Goal: Task Accomplishment & Management: Manage account settings

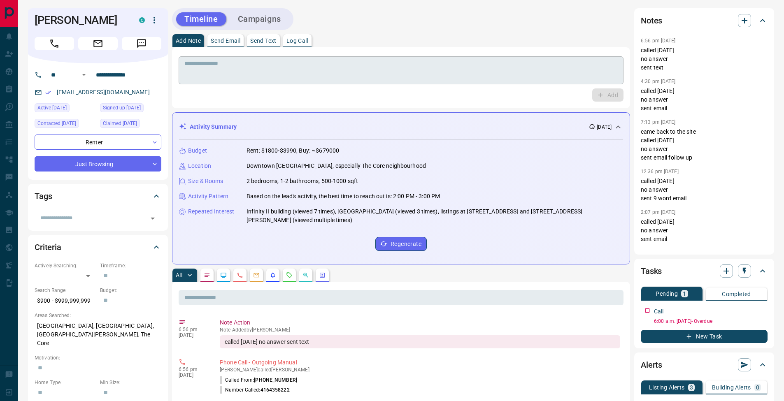
click at [293, 68] on textarea at bounding box center [400, 70] width 433 height 21
drag, startPoint x: 307, startPoint y: 44, endPoint x: 312, endPoint y: 44, distance: 4.5
click at [307, 44] on button "Log Call" at bounding box center [297, 40] width 28 height 13
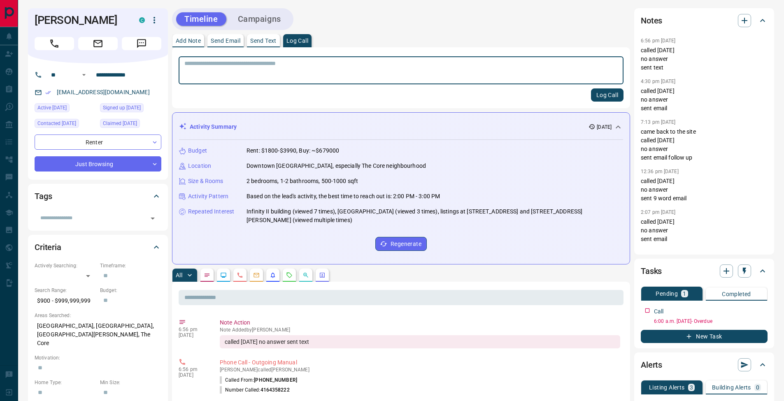
click at [603, 90] on button "Log Call" at bounding box center [607, 94] width 32 height 13
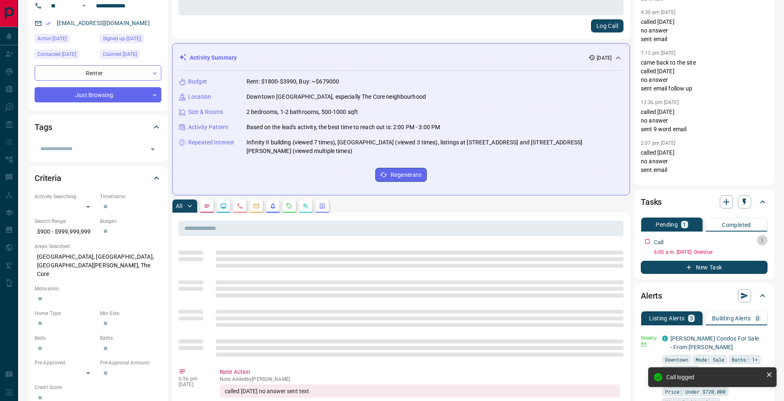
click at [758, 238] on button "button" at bounding box center [761, 240] width 11 height 11
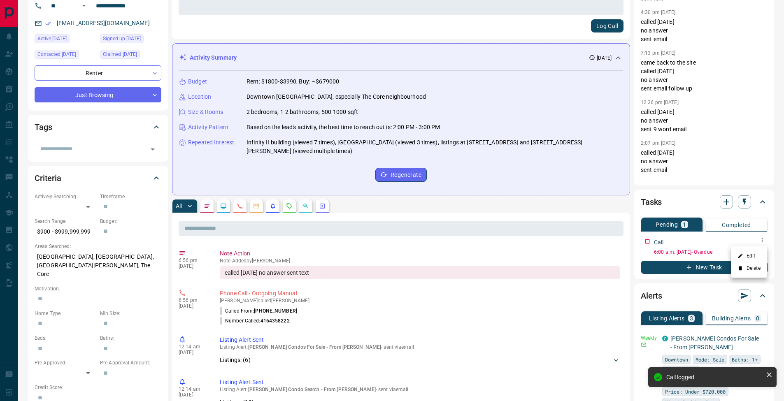
click at [761, 253] on li "Edit" at bounding box center [749, 256] width 36 height 12
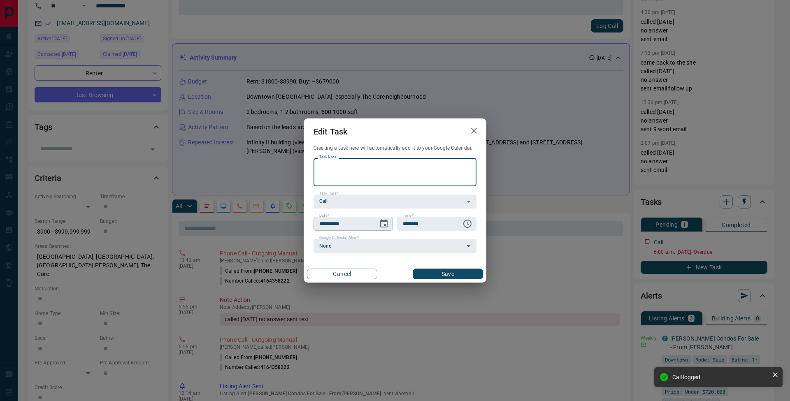
click at [385, 220] on icon "Choose date, selected date is Sep 11, 2025" at bounding box center [383, 223] width 7 height 8
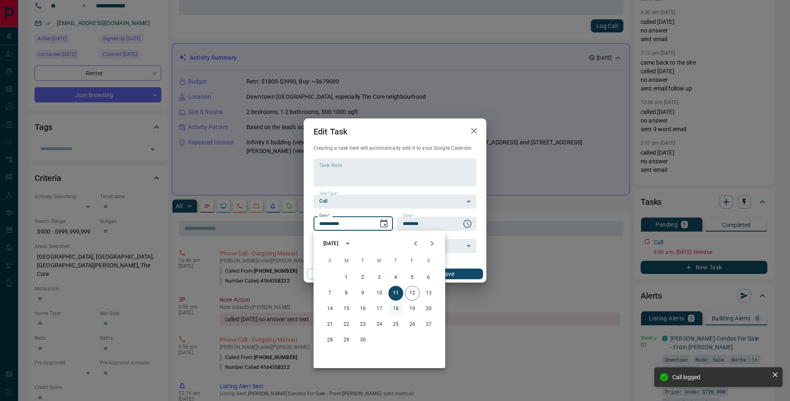
click at [397, 308] on button "18" at bounding box center [395, 309] width 15 height 15
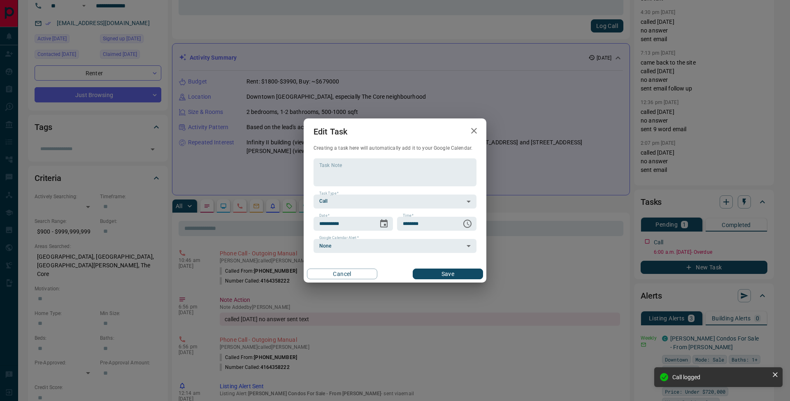
type input "**********"
click at [469, 276] on button "Save" at bounding box center [448, 274] width 70 height 11
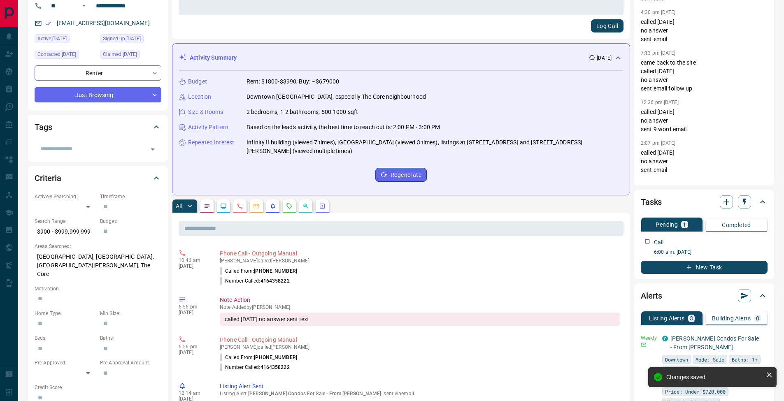
scroll to position [0, 0]
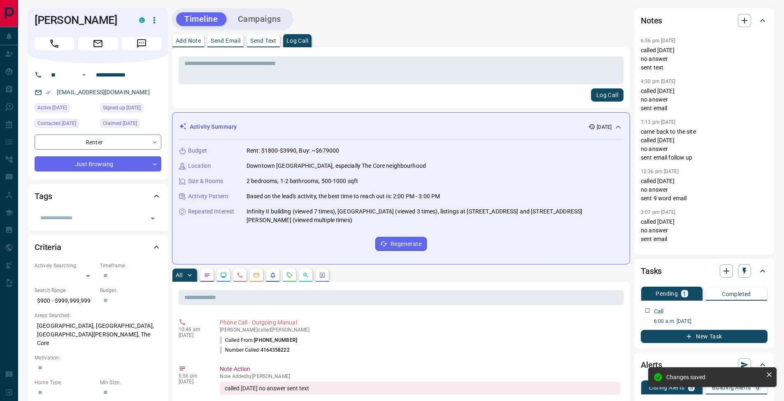
click at [195, 39] on p "Add Note" at bounding box center [188, 41] width 25 height 6
drag, startPoint x: 204, startPoint y: 61, endPoint x: 213, endPoint y: 61, distance: 9.5
click at [204, 61] on textarea at bounding box center [400, 70] width 433 height 21
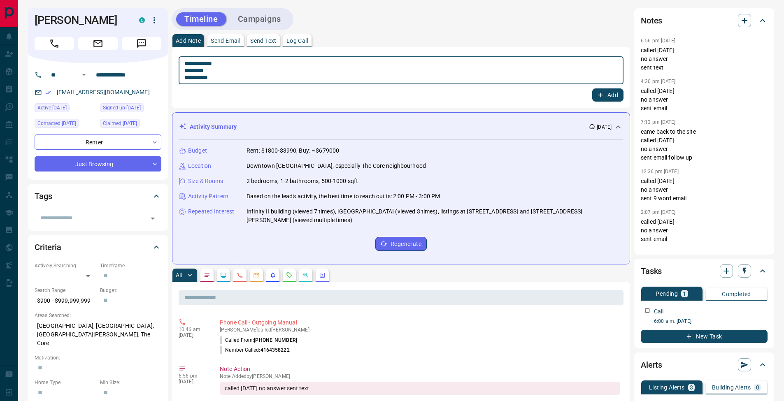
click at [186, 70] on textarea "**********" at bounding box center [400, 70] width 433 height 21
type textarea "**********"
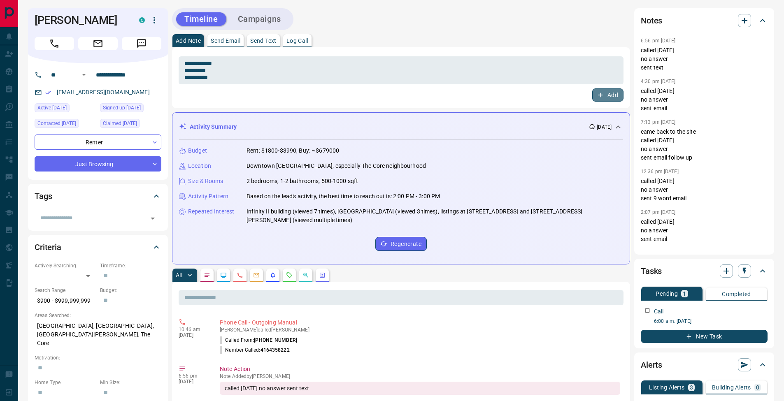
click at [610, 98] on button "Add" at bounding box center [607, 94] width 31 height 13
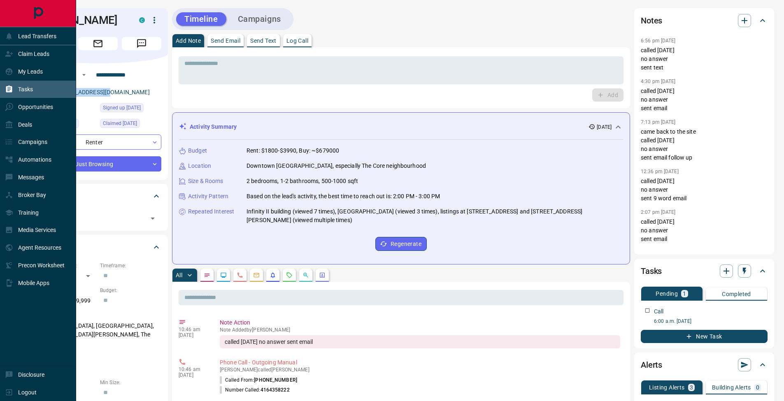
click at [11, 91] on icon at bounding box center [9, 89] width 6 height 7
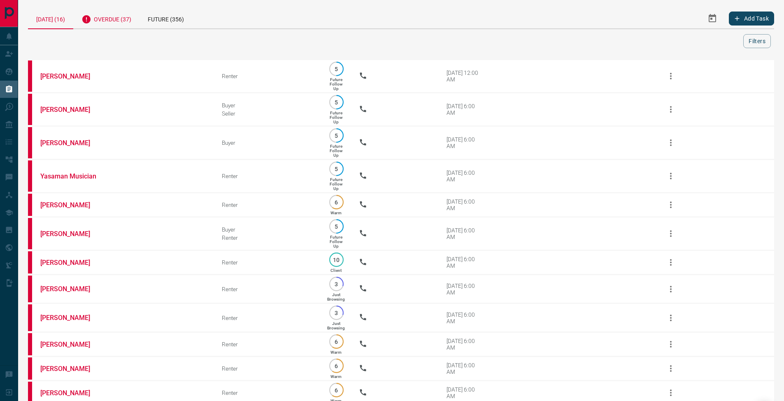
click at [114, 22] on div "Overdue (37)" at bounding box center [106, 18] width 66 height 20
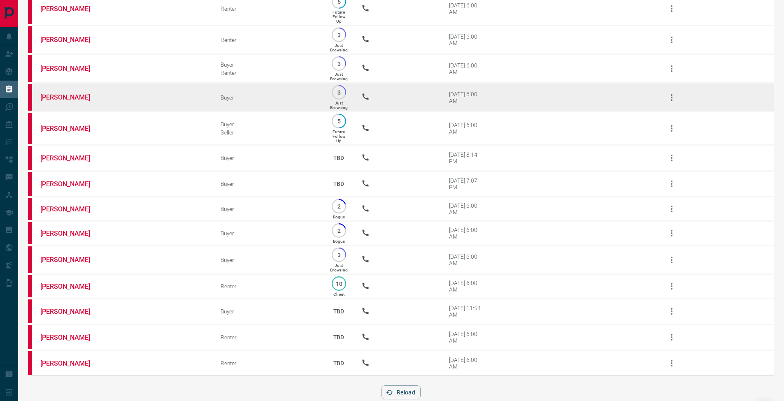
scroll to position [849, 0]
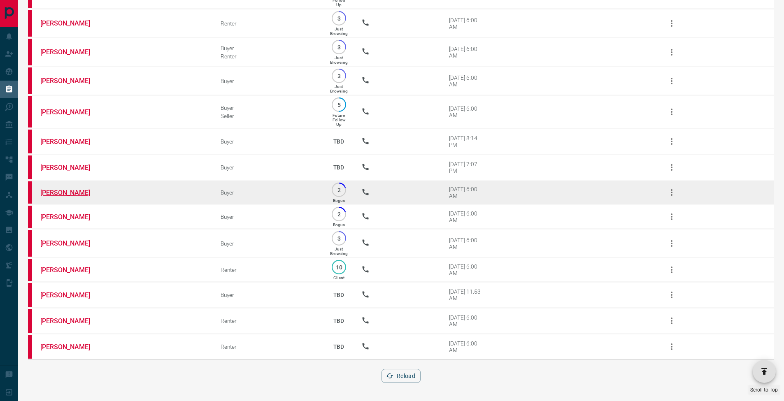
click at [74, 190] on link "[PERSON_NAME]" at bounding box center [71, 193] width 62 height 8
